Goal: Task Accomplishment & Management: Manage account settings

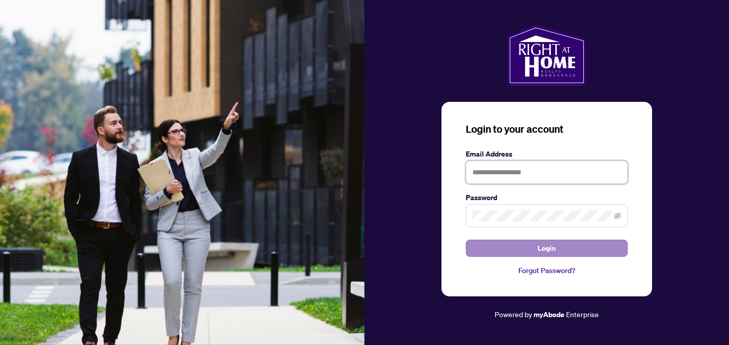
type input "**********"
click at [554, 251] on span "Login" at bounding box center [546, 248] width 18 height 16
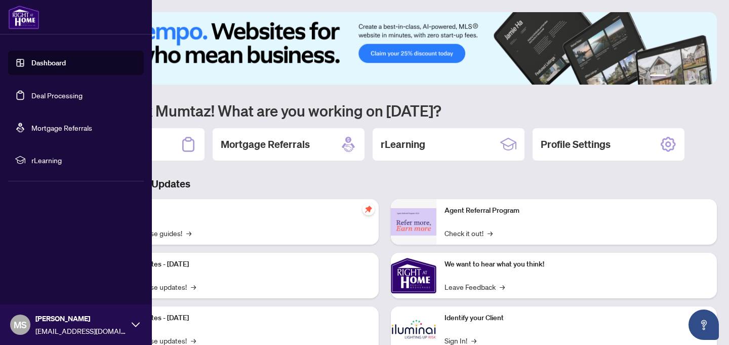
click at [31, 97] on link "Deal Processing" at bounding box center [56, 95] width 51 height 9
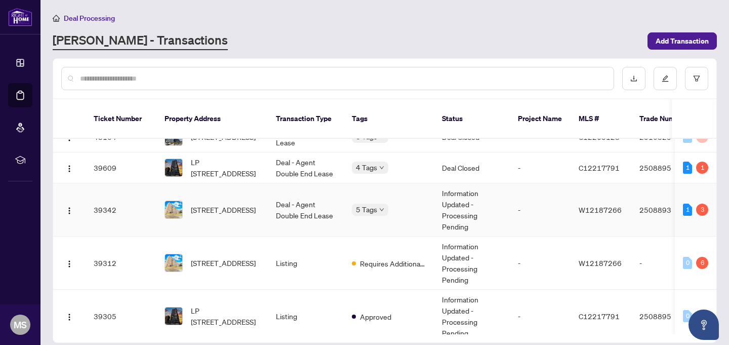
scroll to position [155, 0]
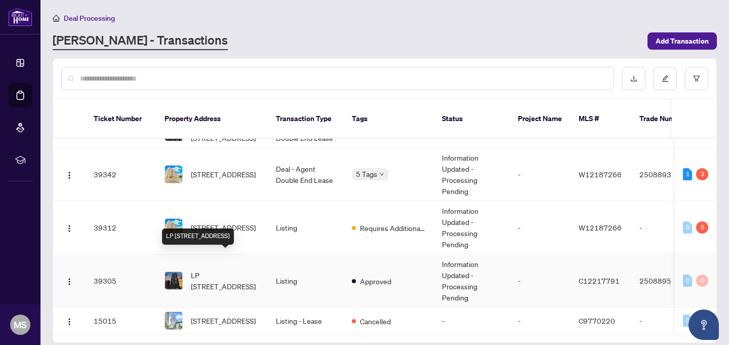
click at [256, 269] on span "LP [STREET_ADDRESS]" at bounding box center [225, 280] width 69 height 22
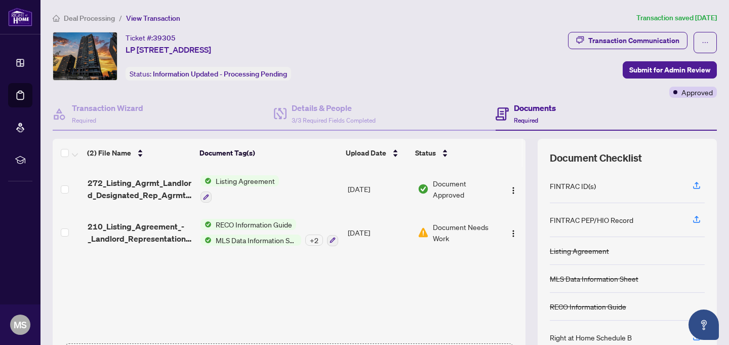
click at [438, 229] on span "Document Needs Work" at bounding box center [465, 232] width 64 height 22
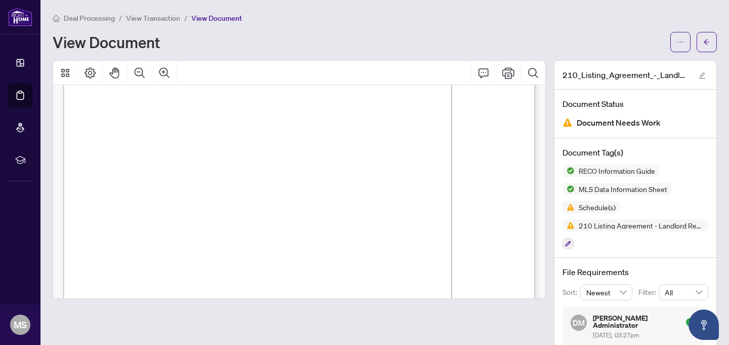
scroll to position [85, 0]
click at [606, 209] on span "Schedule(s)" at bounding box center [596, 206] width 45 height 7
click at [574, 210] on img at bounding box center [568, 207] width 12 height 12
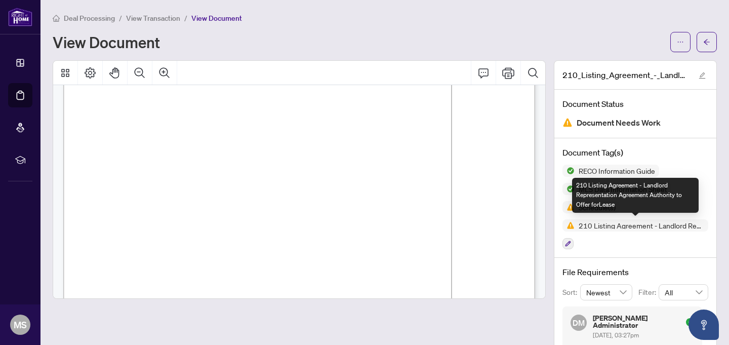
click at [585, 228] on span "210 Listing Agreement - Landlord Representation Agreement Authority to Offer fo…" at bounding box center [641, 225] width 134 height 7
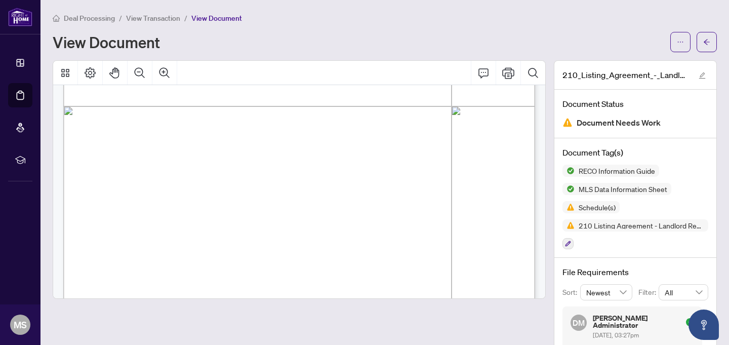
scroll to position [2926, 0]
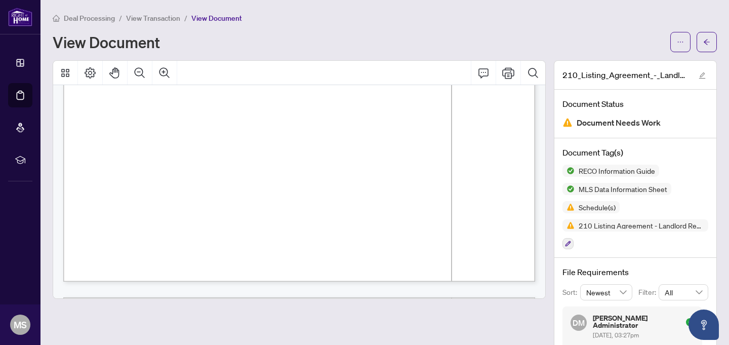
click at [629, 124] on span "Document Needs Work" at bounding box center [618, 123] width 84 height 14
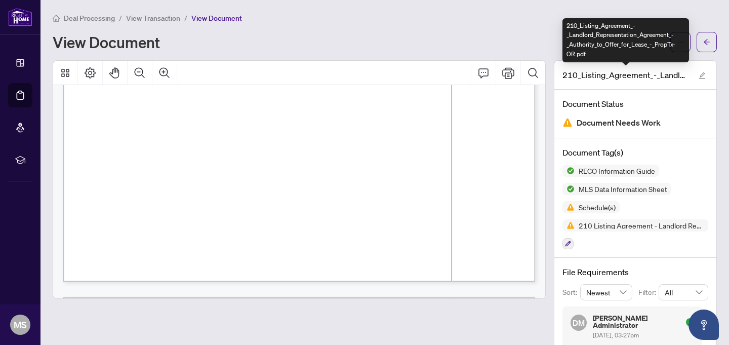
click at [626, 73] on span "210_Listing_Agreement_-_Landlord_Representation_Agreement_-_Authority_to_Offer_…" at bounding box center [625, 75] width 126 height 12
click at [635, 73] on span "210_Listing_Agreement_-_Landlord_Representation_Agreement_-_Authority_to_Offer_…" at bounding box center [625, 75] width 126 height 12
click at [634, 78] on span "210_Listing_Agreement_-_Landlord_Representation_Agreement_-_Authority_to_Offer_…" at bounding box center [625, 75] width 126 height 12
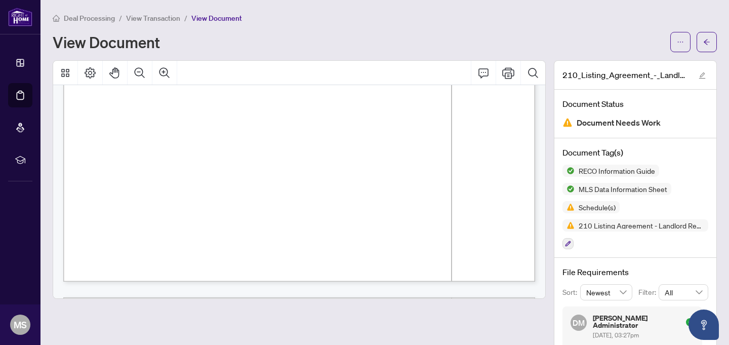
click at [611, 123] on span "Document Needs Work" at bounding box center [618, 123] width 84 height 14
click at [611, 119] on span "Document Needs Work" at bounding box center [618, 123] width 84 height 14
click at [580, 206] on span "Schedule(s)" at bounding box center [596, 206] width 45 height 7
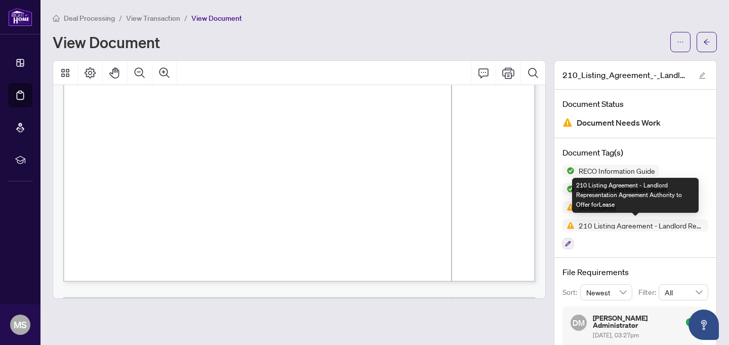
click at [596, 224] on span "210 Listing Agreement - Landlord Representation Agreement Authority to Offer fo…" at bounding box center [641, 225] width 134 height 7
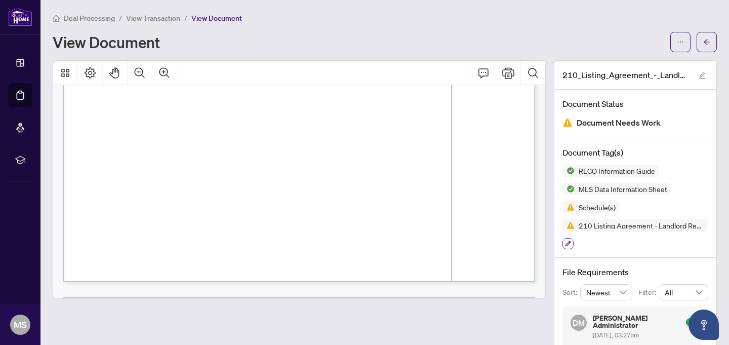
click at [569, 243] on icon "button" at bounding box center [568, 243] width 6 height 6
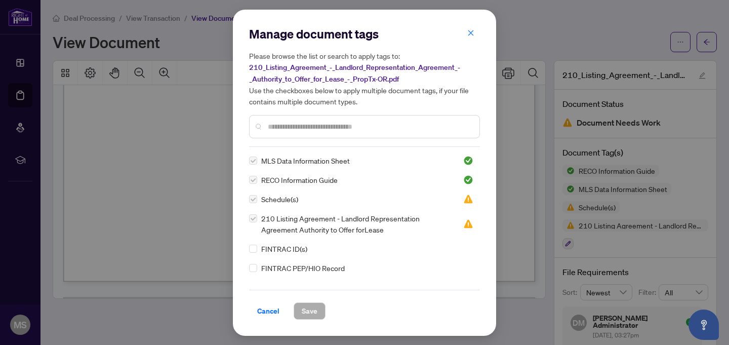
click at [292, 198] on span "Schedule(s)" at bounding box center [279, 198] width 37 height 11
click at [201, 193] on div "Manage document tags Please browse the list or search to apply tags to: 210_Lis…" at bounding box center [364, 172] width 729 height 345
click at [268, 309] on span "Cancel" at bounding box center [268, 311] width 22 height 16
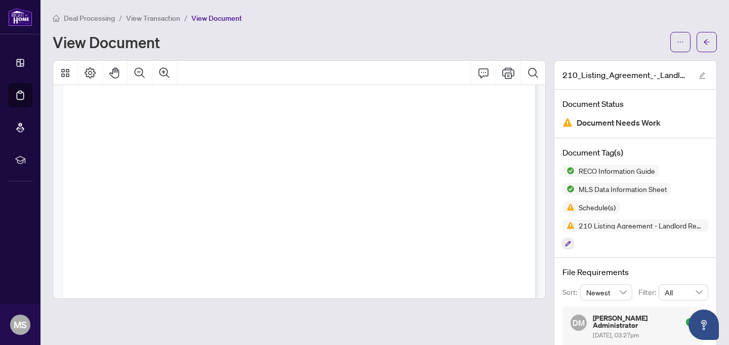
scroll to position [0, 0]
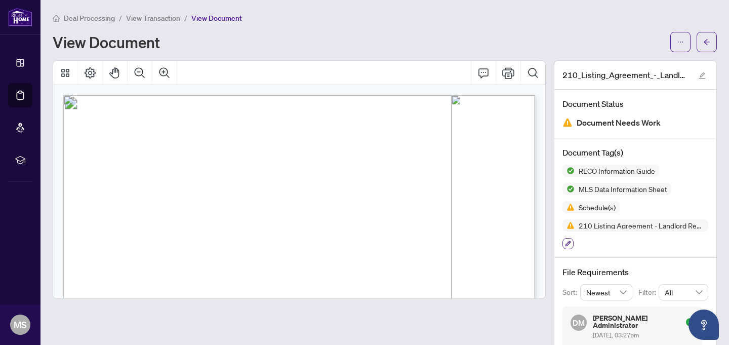
click at [570, 244] on icon "button" at bounding box center [568, 243] width 6 height 6
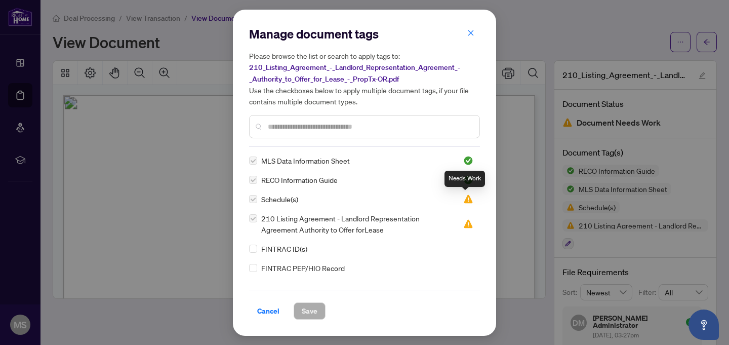
click at [469, 201] on img at bounding box center [468, 199] width 10 height 10
click at [467, 200] on img at bounding box center [468, 199] width 10 height 10
click at [285, 203] on span "Schedule(s)" at bounding box center [279, 198] width 37 height 11
click at [470, 200] on img at bounding box center [468, 199] width 10 height 10
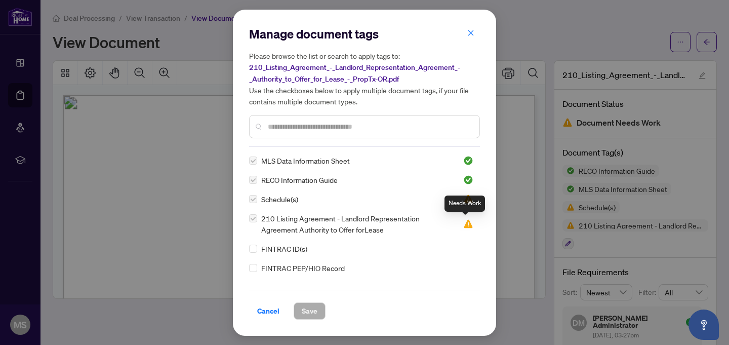
click at [463, 226] on img at bounding box center [468, 224] width 10 height 10
click at [271, 257] on div "MLS Data Information Sheet RECO Information Guide Schedule(s) 210 Listing Agree…" at bounding box center [364, 218] width 231 height 126
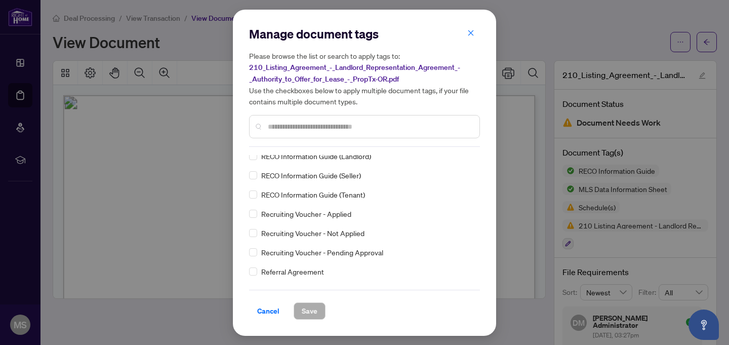
scroll to position [1982, 0]
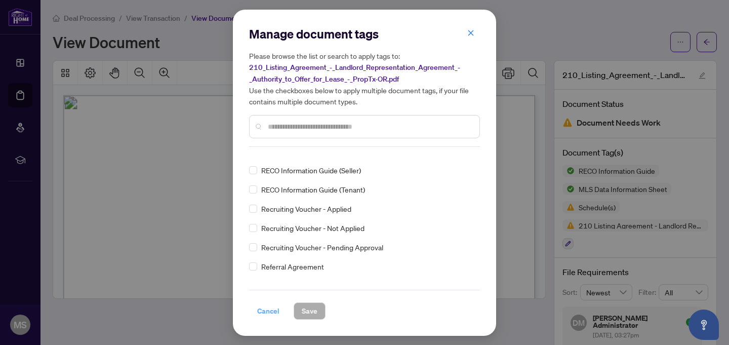
click at [269, 310] on span "Cancel" at bounding box center [268, 311] width 22 height 16
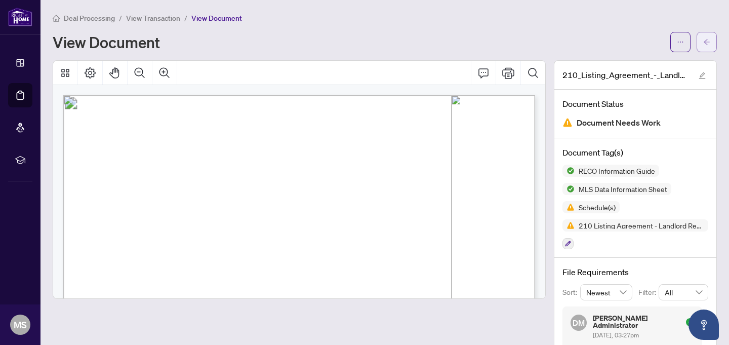
click at [706, 42] on icon "arrow-left" at bounding box center [706, 41] width 7 height 7
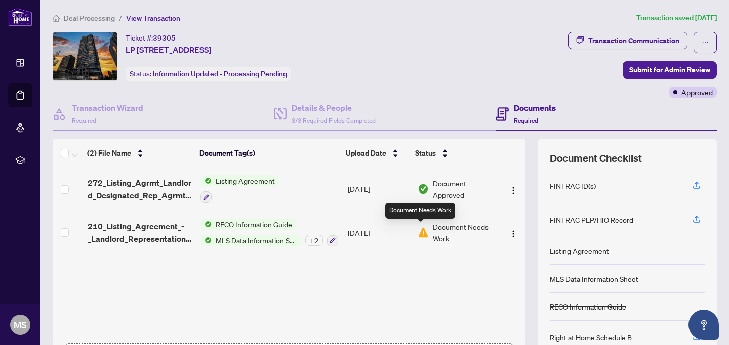
click at [423, 229] on img at bounding box center [422, 232] width 11 height 11
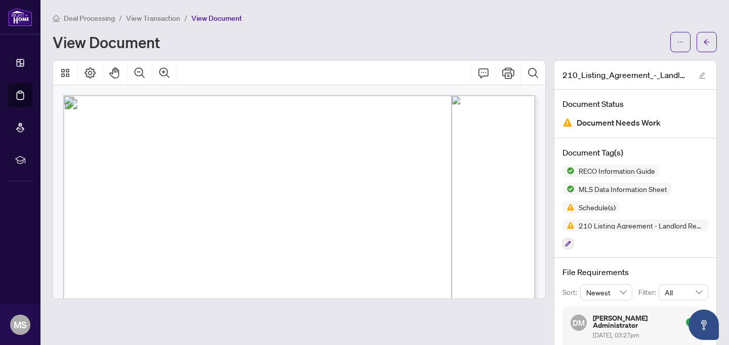
click at [623, 123] on span "Document Needs Work" at bounding box center [618, 123] width 84 height 14
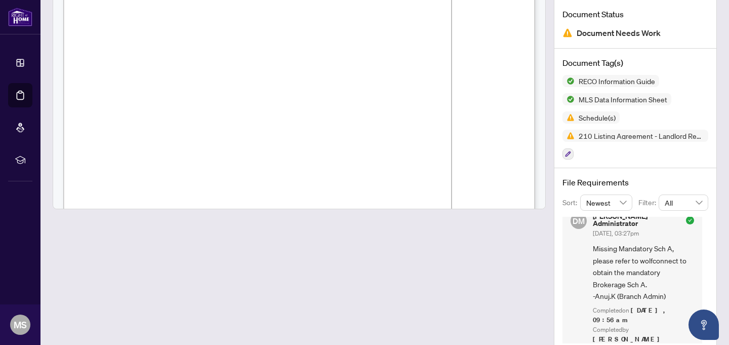
scroll to position [13, 0]
click at [613, 279] on span "Missing Mandatory Sch A, please refer to wolfconnect to obtain the mandatory Br…" at bounding box center [642, 270] width 101 height 59
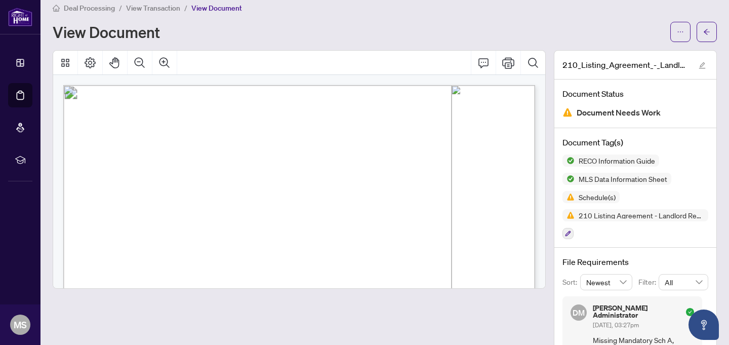
scroll to position [0, 0]
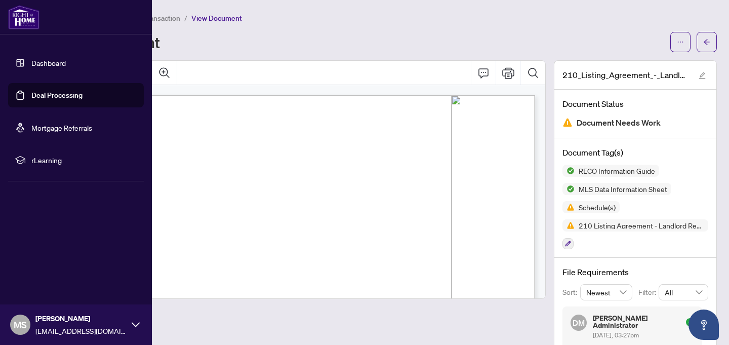
click at [31, 97] on link "Deal Processing" at bounding box center [56, 95] width 51 height 9
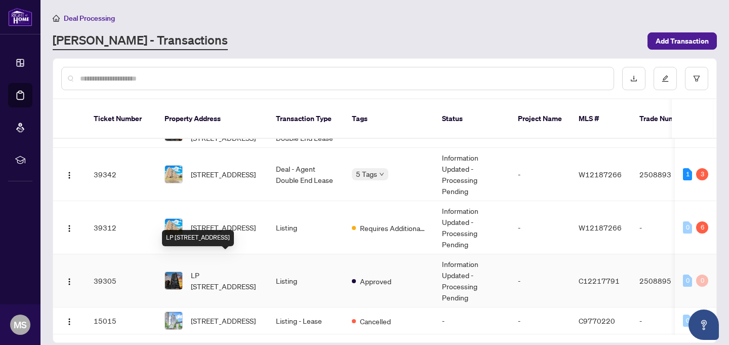
scroll to position [155, 0]
click at [236, 269] on span "LP [STREET_ADDRESS]" at bounding box center [225, 280] width 69 height 22
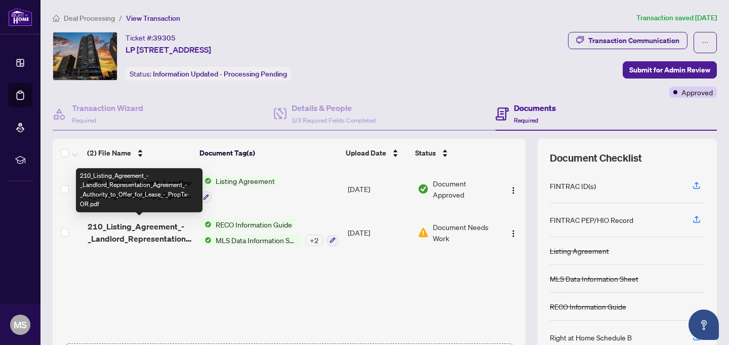
click at [145, 227] on span "210_Listing_Agreement_-_Landlord_Representation_Agreement_-_Authority_to_Offer_…" at bounding box center [140, 232] width 105 height 24
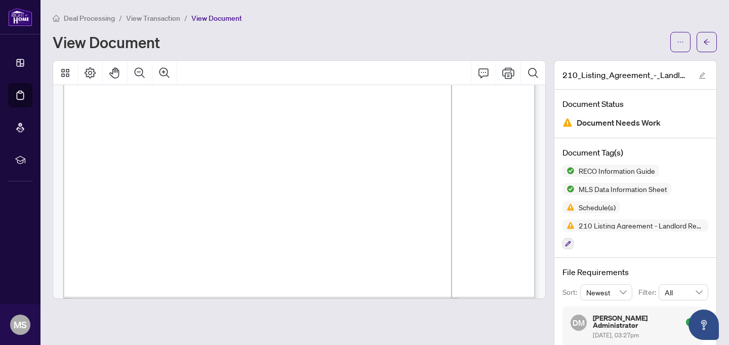
scroll to position [2066, 0]
